Goal: Task Accomplishment & Management: Manage account settings

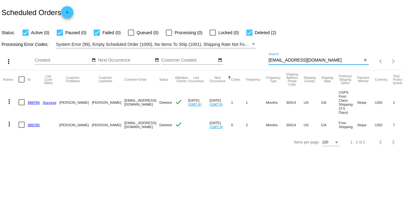
click at [293, 59] on input "[EMAIL_ADDRESS][DOMAIN_NAME]" at bounding box center [316, 60] width 94 height 5
paste input "miflannery5"
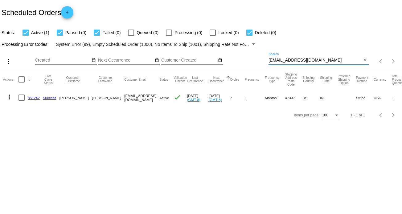
type input "[EMAIL_ADDRESS][DOMAIN_NAME]"
click at [8, 96] on mat-icon "more_vert" at bounding box center [9, 96] width 7 height 7
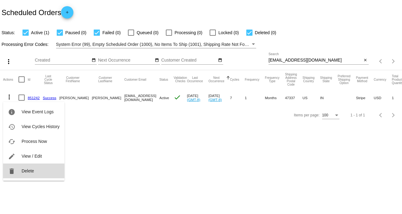
click at [21, 171] on button "delete Delete" at bounding box center [33, 171] width 61 height 15
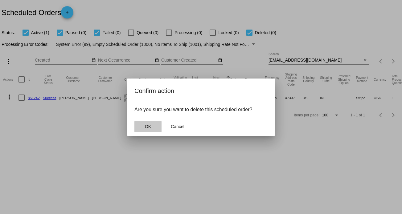
click at [149, 126] on span "OK" at bounding box center [148, 126] width 6 height 5
